Goal: Check status: Check status

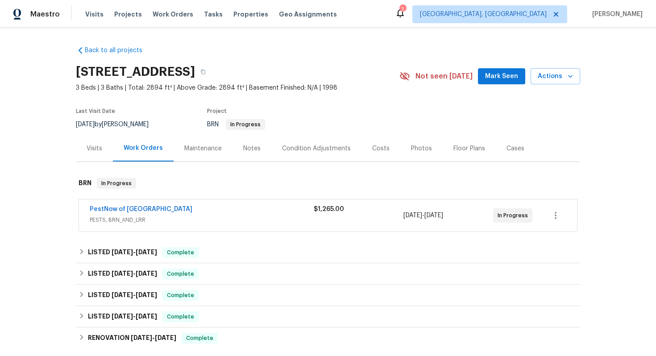
click at [278, 212] on div "PestNow of Central VA" at bounding box center [202, 210] width 224 height 11
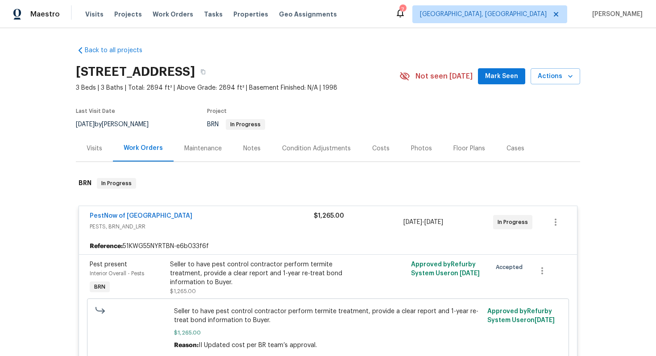
click at [278, 212] on div "PestNow of Central VA" at bounding box center [202, 217] width 224 height 11
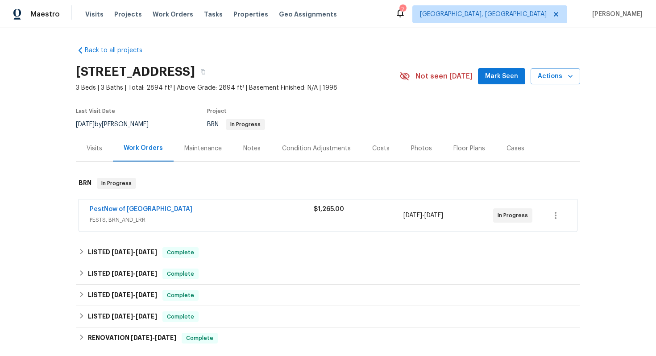
click at [270, 235] on div "Back to all projects 6120 Havenview Dr, Mechanicsville, VA 23111 3 Beds | 3 Bat…" at bounding box center [328, 235] width 505 height 393
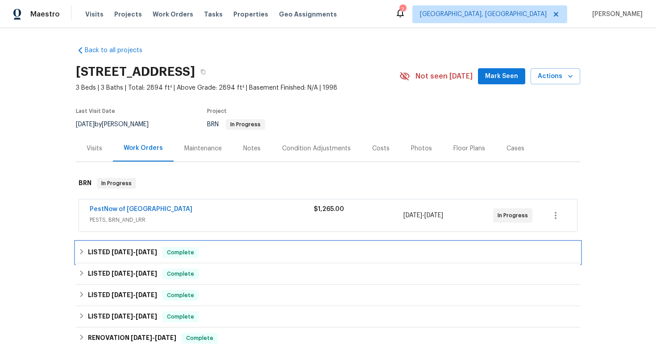
click at [267, 248] on div "LISTED 9/30/25 - 10/3/25 Complete" at bounding box center [328, 252] width 499 height 11
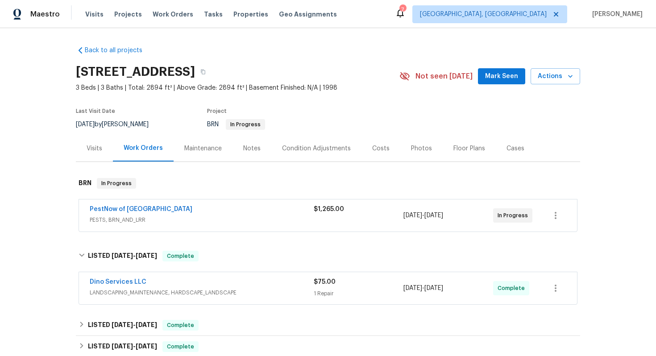
click at [250, 278] on div "Dino Services LLC" at bounding box center [202, 283] width 224 height 11
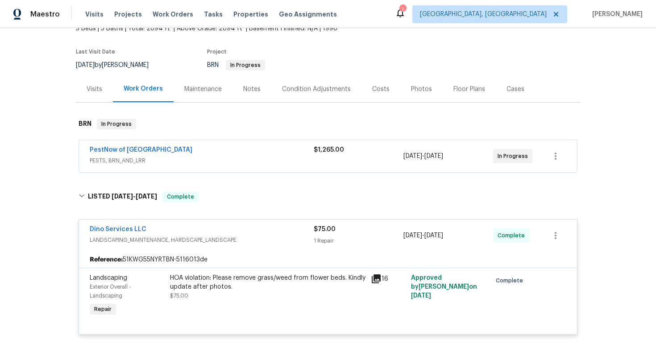
scroll to position [88, 0]
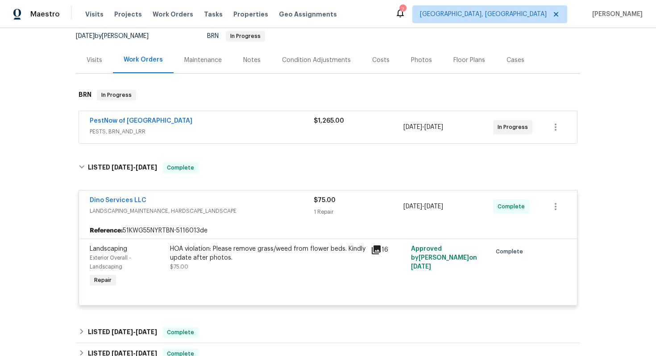
click at [210, 258] on div "HOA violation: Please remove grass/weed from flower beds. Kindly update after p…" at bounding box center [268, 254] width 196 height 18
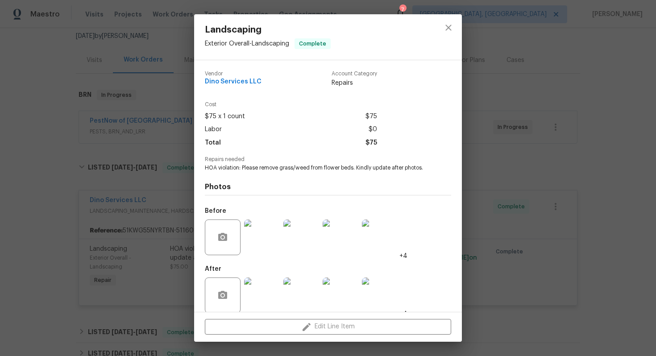
click at [94, 207] on div "Landscaping Exterior Overall - Landscaping Complete Vendor Dino Services LLC Ac…" at bounding box center [328, 178] width 656 height 356
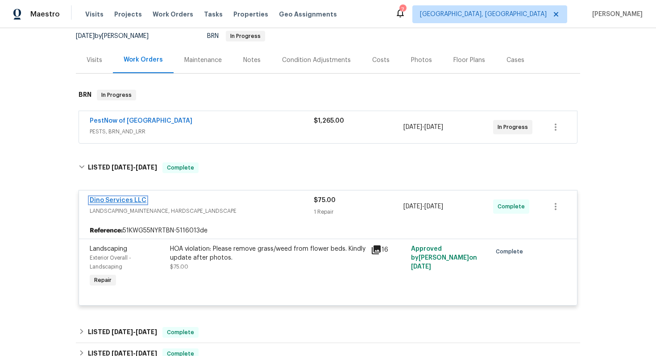
click at [108, 200] on link "Dino Services LLC" at bounding box center [118, 200] width 57 height 6
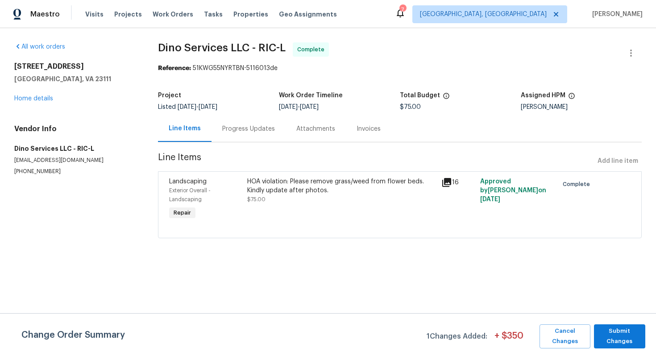
click at [232, 132] on div "Progress Updates" at bounding box center [248, 129] width 53 height 9
